Goal: Find specific page/section: Find specific page/section

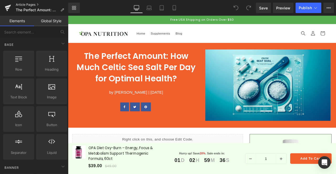
click at [28, 5] on link "Article Pages" at bounding box center [42, 5] width 52 height 4
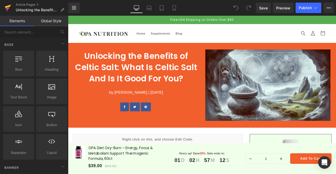
click at [8, 10] on icon at bounding box center [8, 7] width 6 height 13
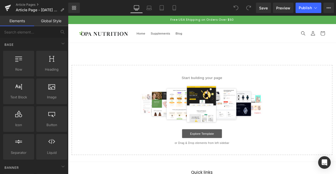
click at [221, 159] on link "Explore Template" at bounding box center [226, 156] width 47 height 10
click at [226, 156] on link "Explore Template" at bounding box center [226, 156] width 47 height 10
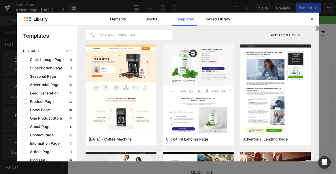
drag, startPoint x: 317, startPoint y: 29, endPoint x: 305, endPoint y: 28, distance: 12.3
click at [305, 28] on div "Latest First Most View Latest First Sort: Latest First Thanksgiving - Coffee Ma…" at bounding box center [198, 94] width 242 height 136
click at [313, 21] on icon at bounding box center [311, 19] width 5 height 5
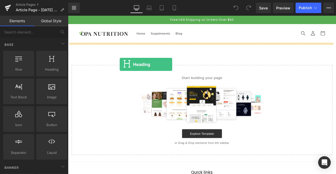
drag, startPoint x: 122, startPoint y: 83, endPoint x: 130, endPoint y: 74, distance: 11.6
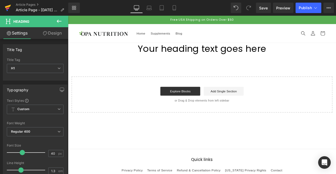
click at [8, 10] on icon at bounding box center [8, 7] width 6 height 13
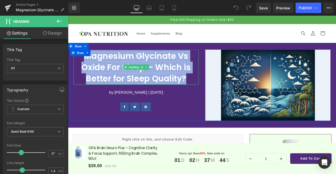
drag, startPoint x: 205, startPoint y: 90, endPoint x: 87, endPoint y: 65, distance: 121.0
click at [87, 65] on h1 "Magnesium Glycinate Vs Oxide For Sleep – Which is Better for Sleep Quality?" at bounding box center [148, 77] width 148 height 41
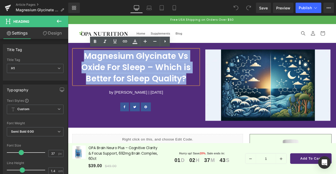
paste div
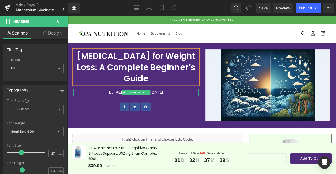
click at [184, 107] on p "by [PERSON_NAME] | [DATE]" at bounding box center [148, 107] width 148 height 8
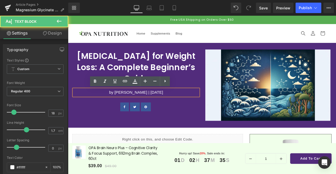
click at [165, 108] on p "by Michael Gonzales | July 31, 2024" at bounding box center [148, 107] width 148 height 8
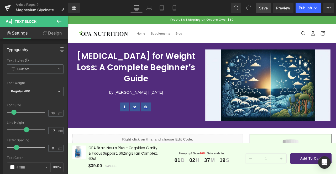
click at [263, 9] on span "Save" at bounding box center [263, 8] width 9 height 6
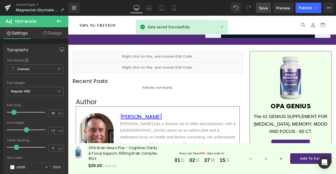
scroll to position [97, 0]
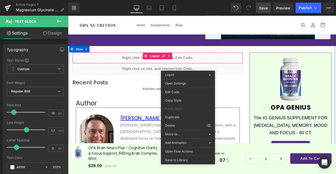
click at [148, 64] on div "Liquid" at bounding box center [174, 65] width 202 height 13
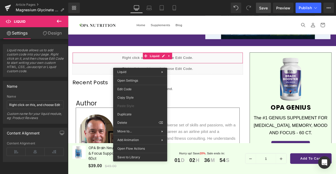
click at [59, 23] on icon at bounding box center [59, 21] width 6 height 6
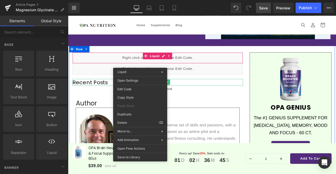
click at [240, 96] on h2 "Recent Posts" at bounding box center [174, 95] width 202 height 8
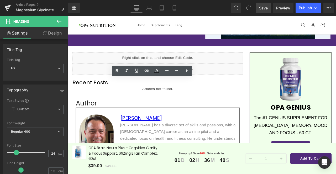
click at [262, 12] on link "Save" at bounding box center [263, 8] width 15 height 10
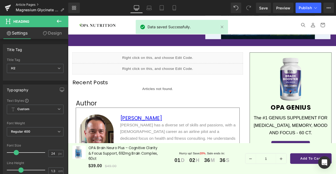
click at [23, 6] on link "Article Pages" at bounding box center [42, 5] width 52 height 4
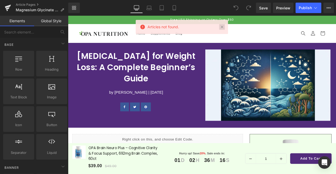
click at [221, 28] on link at bounding box center [222, 27] width 6 height 6
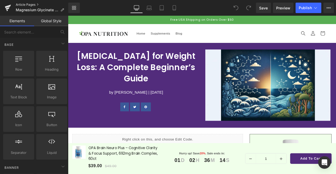
click at [29, 4] on link "Article Pages" at bounding box center [42, 5] width 52 height 4
click at [221, 27] on div at bounding box center [182, 27] width 92 height 15
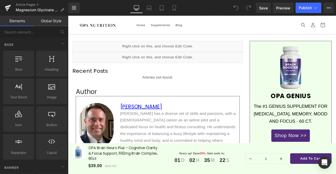
scroll to position [92, 0]
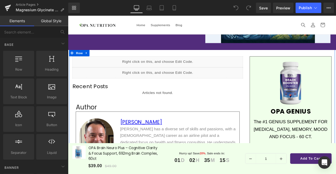
click at [179, 68] on icon at bounding box center [179, 68] width 3 height 3
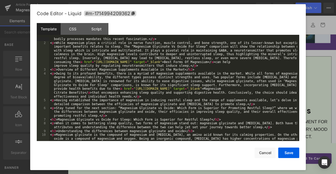
scroll to position [0, 0]
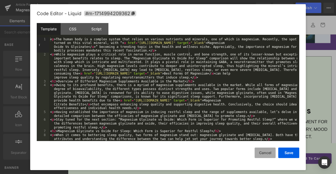
click at [266, 158] on button "Cancel" at bounding box center [264, 153] width 21 height 10
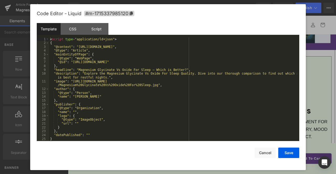
click at [179, 80] on div "Liquid" at bounding box center [174, 83] width 202 height 13
click at [119, 93] on button "Cancel" at bounding box center [117, 91] width 3 height 3
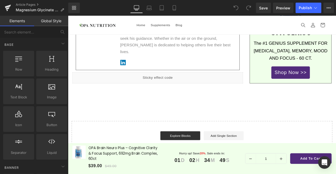
scroll to position [300, 0]
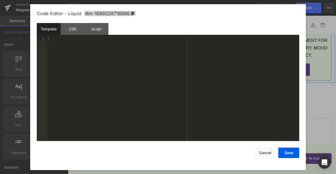
click at [179, 80] on div "Liquid" at bounding box center [174, 86] width 202 height 13
click at [264, 156] on button "Cancel" at bounding box center [264, 153] width 21 height 10
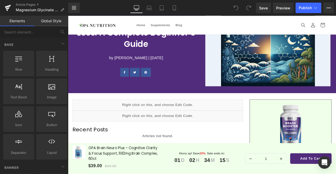
scroll to position [50, 0]
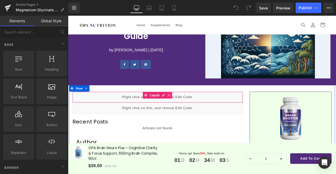
click at [186, 110] on icon at bounding box center [188, 110] width 4 height 4
click at [217, 113] on div "Liquid" at bounding box center [174, 112] width 202 height 13
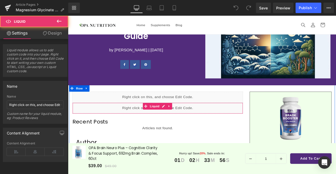
click at [120, 119] on div "Liquid" at bounding box center [174, 125] width 202 height 13
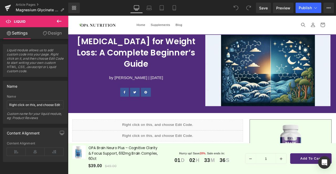
scroll to position [17, 0]
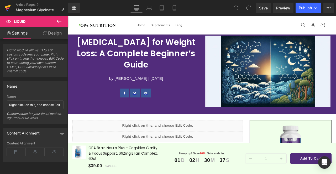
click at [8, 7] on icon at bounding box center [8, 6] width 6 height 3
